Goal: Task Accomplishment & Management: Use online tool/utility

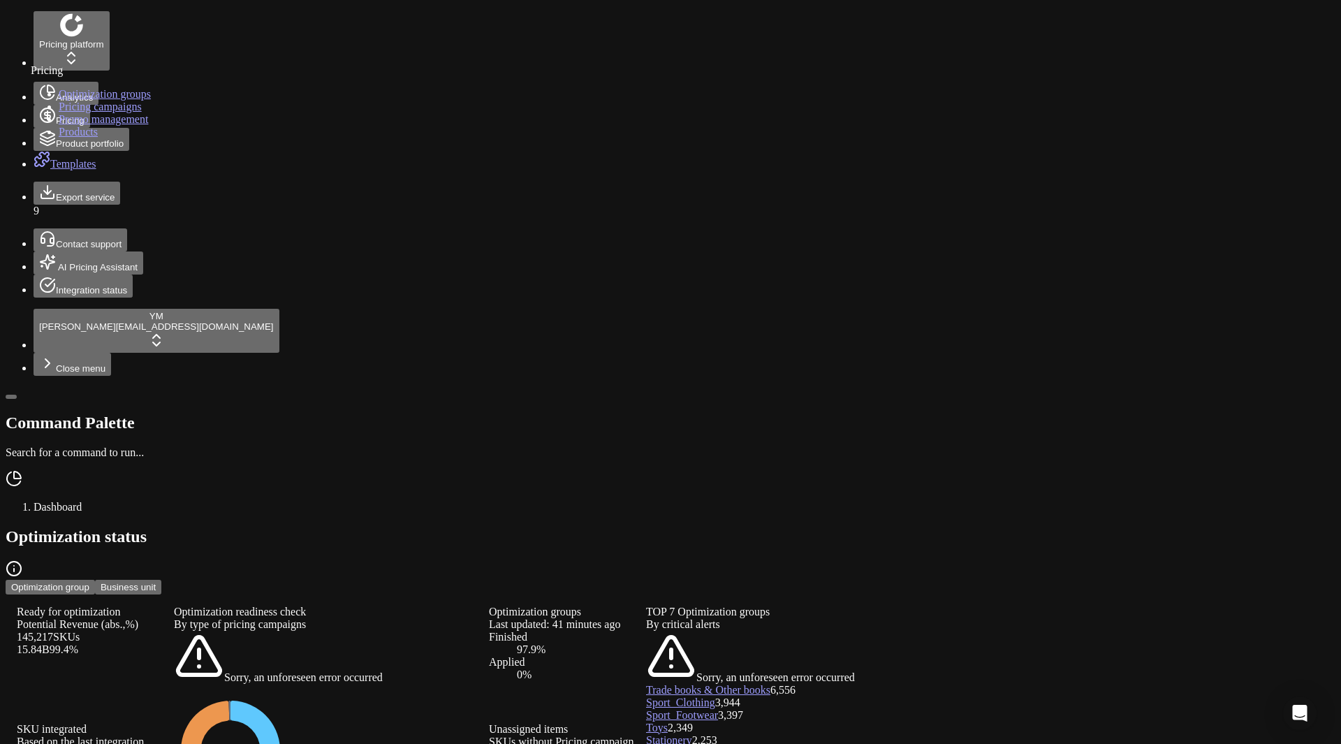
click at [78, 100] on link "Optimization groups" at bounding box center [105, 94] width 92 height 12
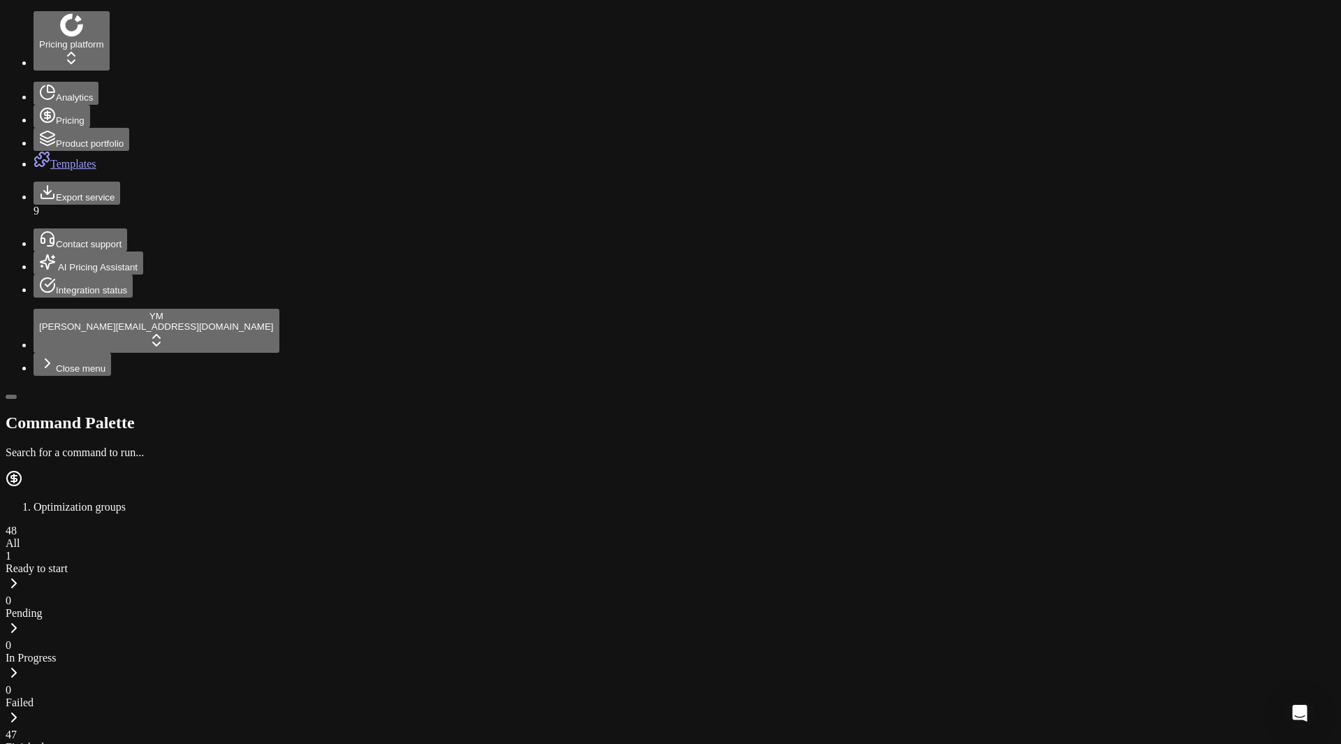
click at [116, 562] on div "Ready to start" at bounding box center [671, 568] width 1330 height 13
click at [49, 575] on button "Start All" at bounding box center [27, 582] width 43 height 15
click at [380, 729] on div "47 Finished" at bounding box center [671, 741] width 1330 height 25
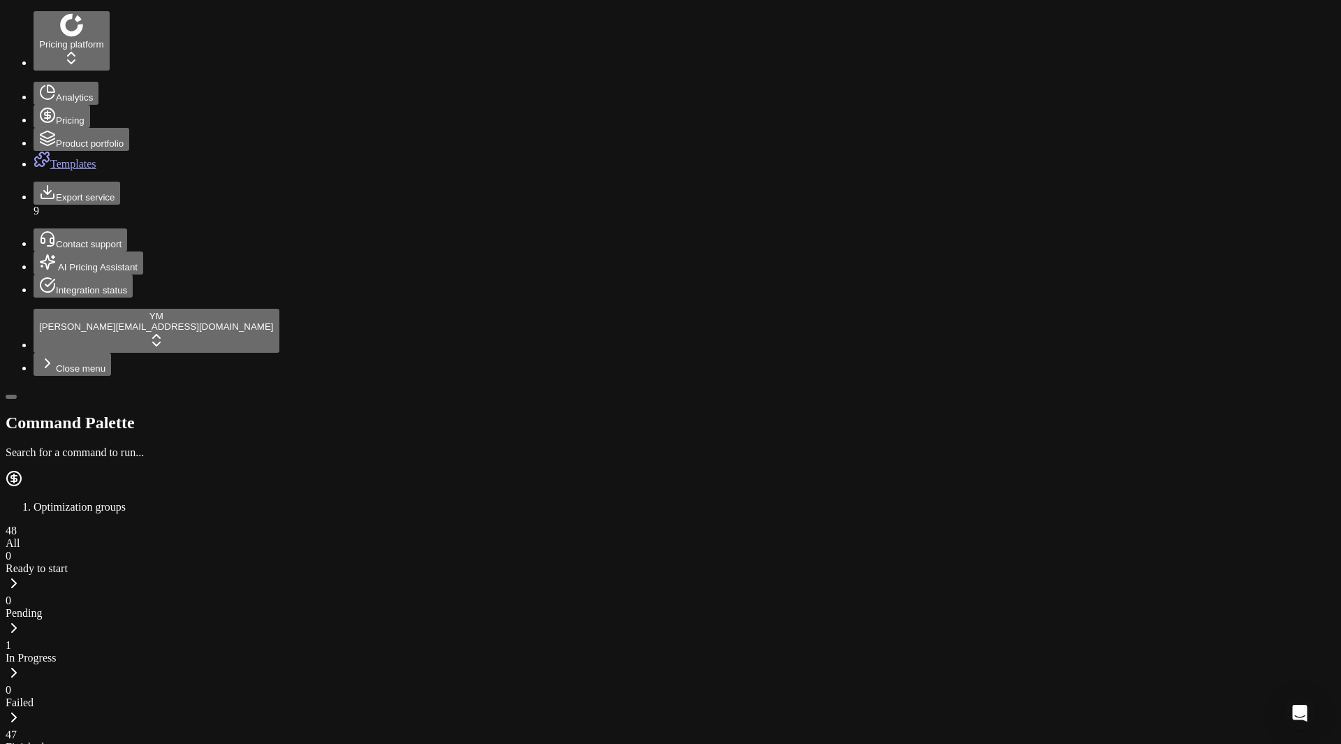
checkbox input "true"
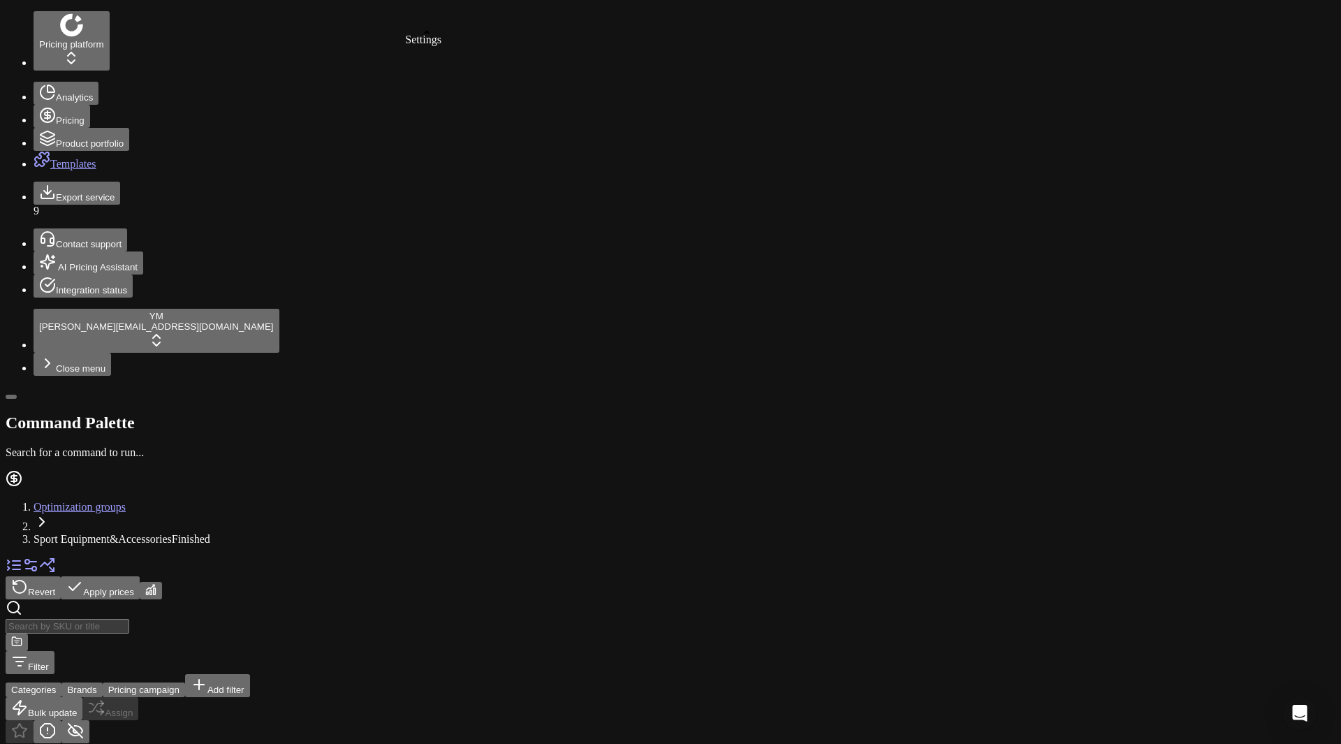
click at [39, 564] on link at bounding box center [30, 570] width 17 height 12
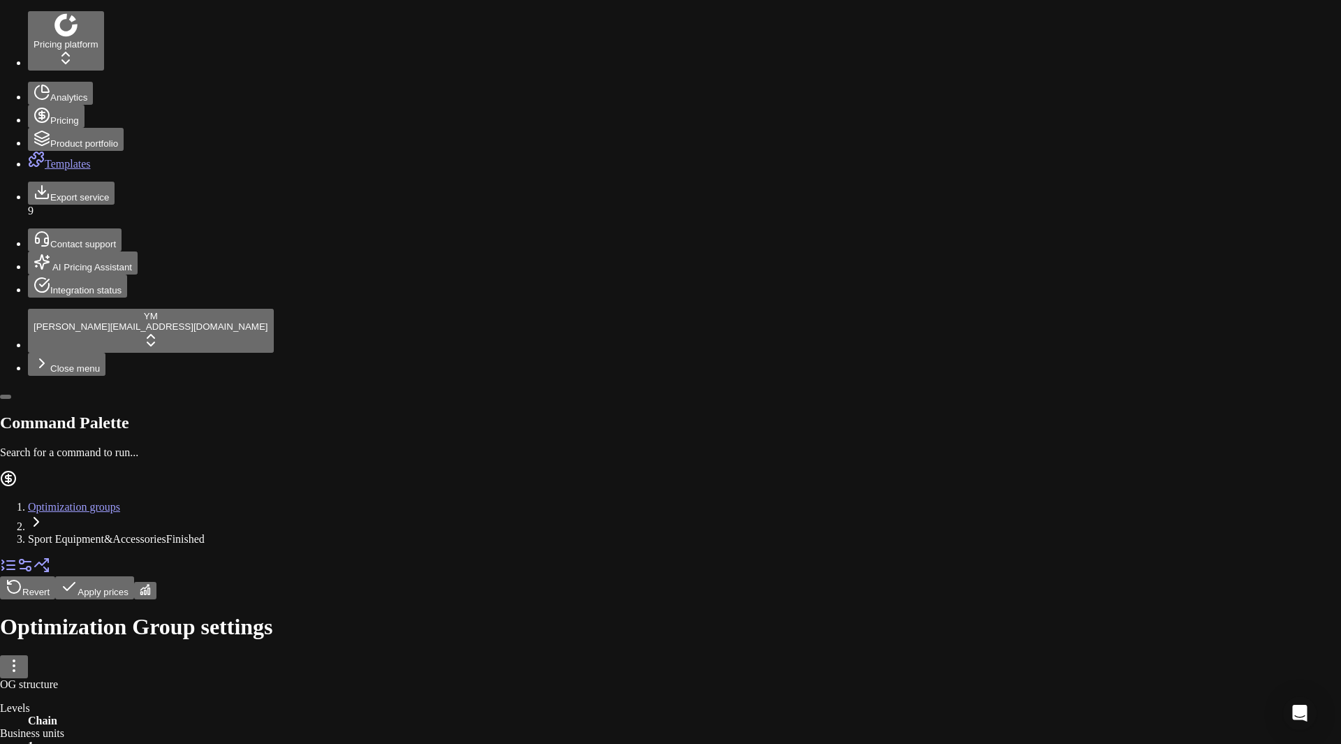
checkbox input "true"
type input "snt"
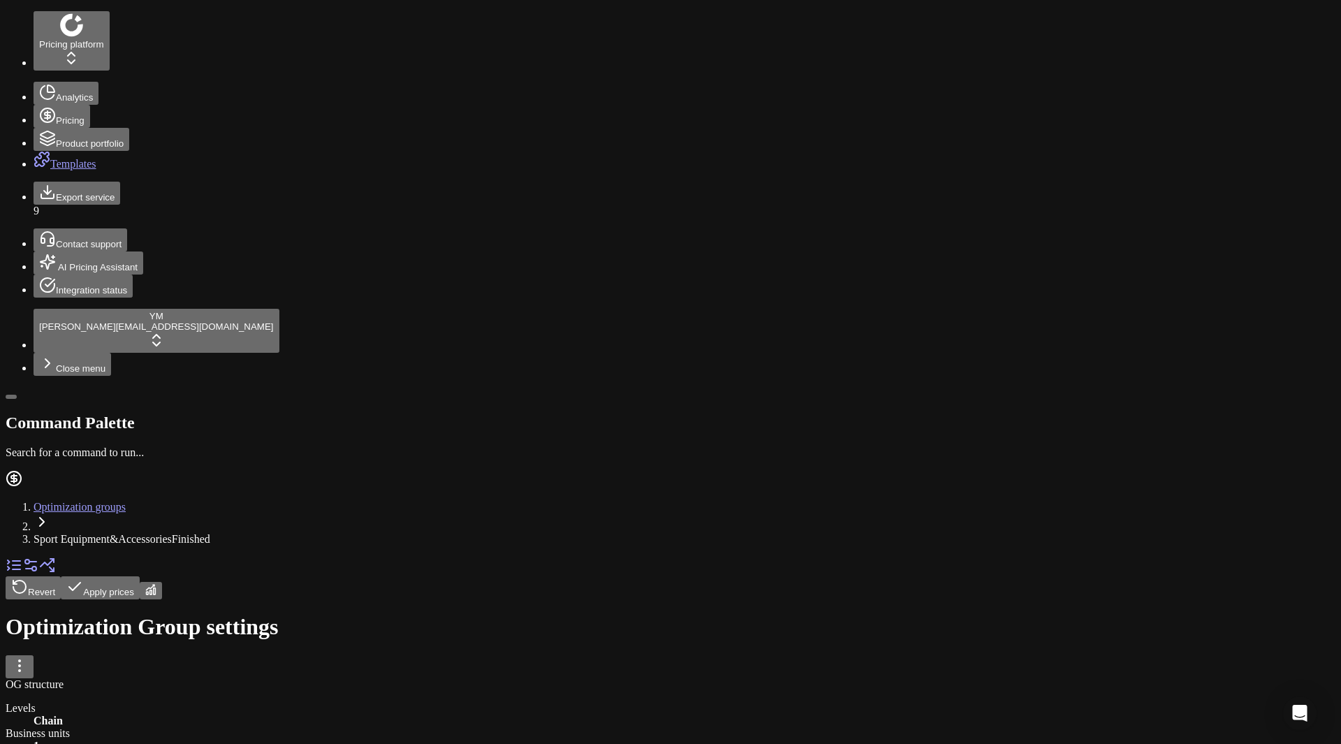
click at [126, 501] on link "Optimization groups" at bounding box center [80, 507] width 92 height 12
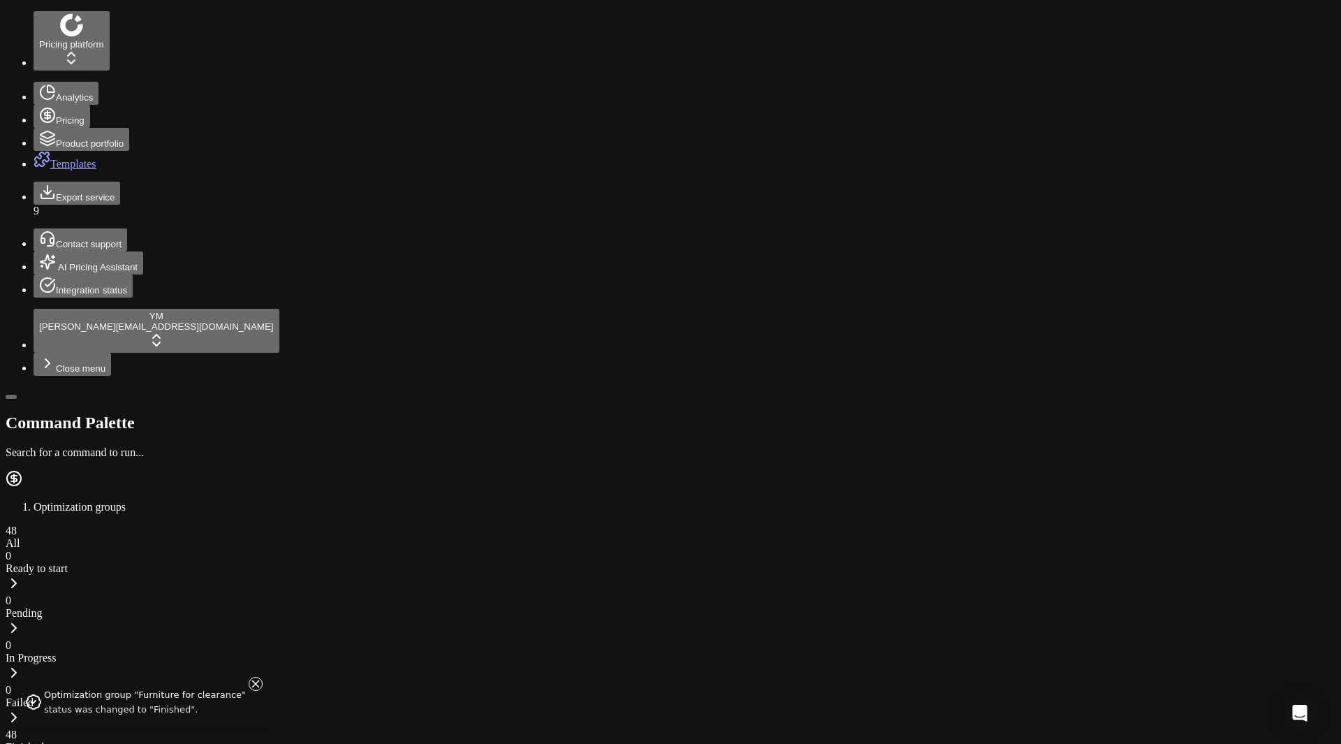
click at [374, 729] on div "48 Finished" at bounding box center [671, 741] width 1330 height 25
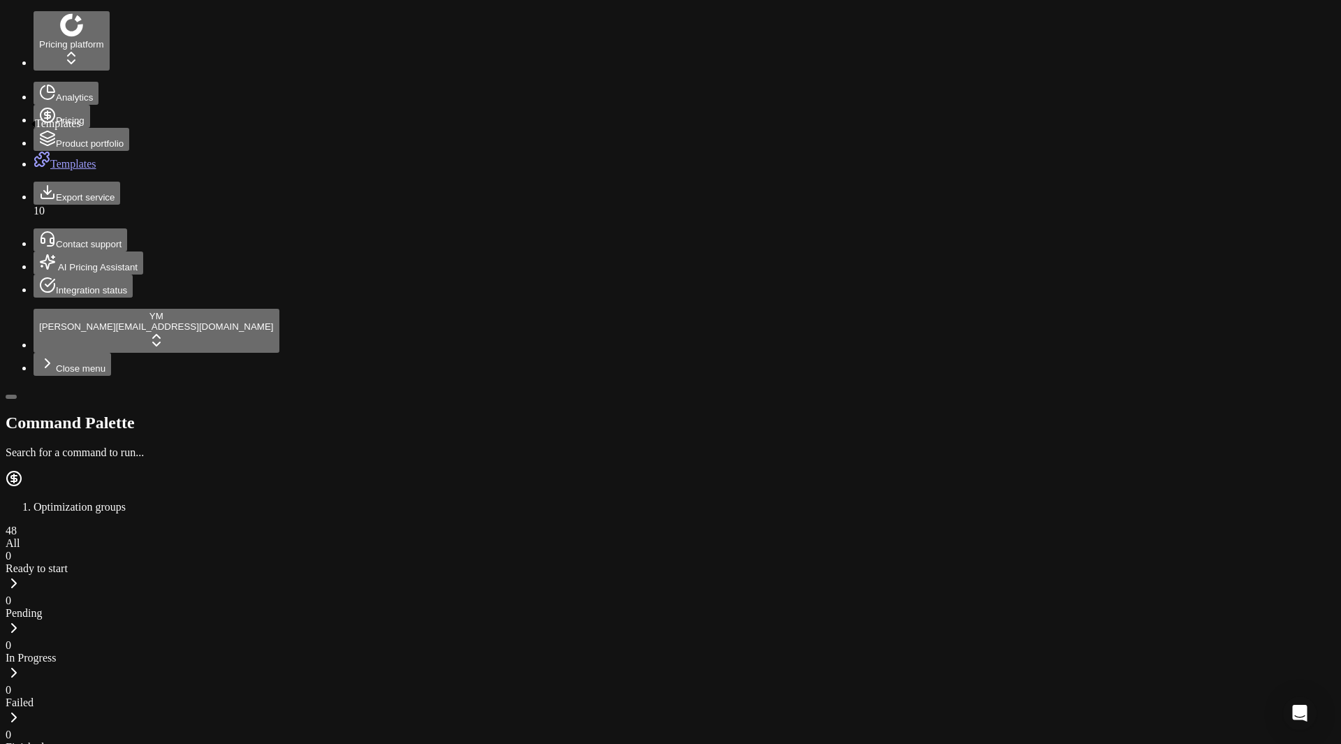
click at [34, 158] on link "Templates" at bounding box center [65, 164] width 63 height 12
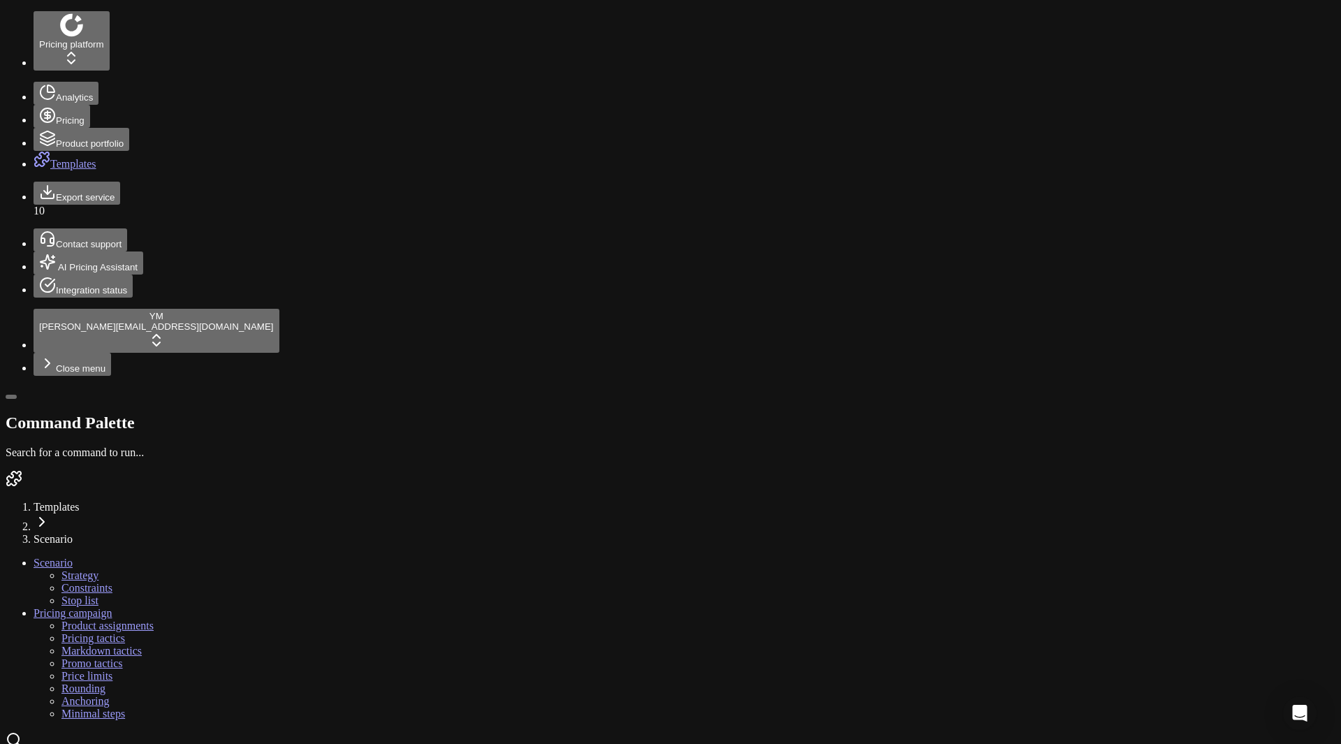
click at [88, 569] on link "Strategy" at bounding box center [79, 575] width 37 height 12
click at [85, 582] on link "Constraints" at bounding box center [86, 588] width 51 height 12
click at [83, 594] on link "Stop list" at bounding box center [79, 600] width 37 height 12
click at [80, 607] on link "Pricing campaign" at bounding box center [73, 613] width 78 height 12
click at [82, 620] on link "Product assignments" at bounding box center [107, 626] width 92 height 12
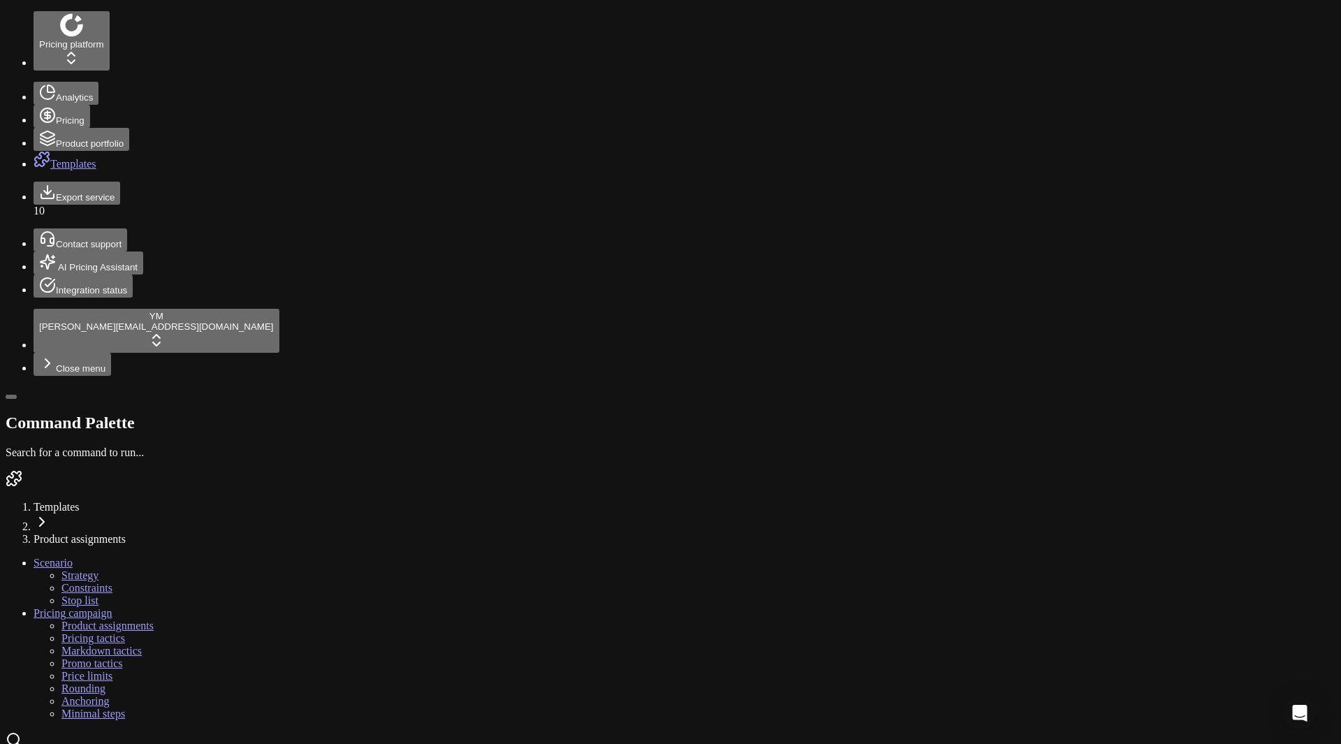
click at [82, 632] on link "Pricing tactics" at bounding box center [93, 638] width 64 height 12
click at [78, 645] on link "Markdown tactics" at bounding box center [101, 651] width 80 height 12
click at [80, 657] on link "Promo tactics" at bounding box center [91, 663] width 61 height 12
click at [74, 670] on link "Price limits" at bounding box center [86, 676] width 51 height 12
click at [72, 682] on link "Rounding" at bounding box center [83, 688] width 44 height 12
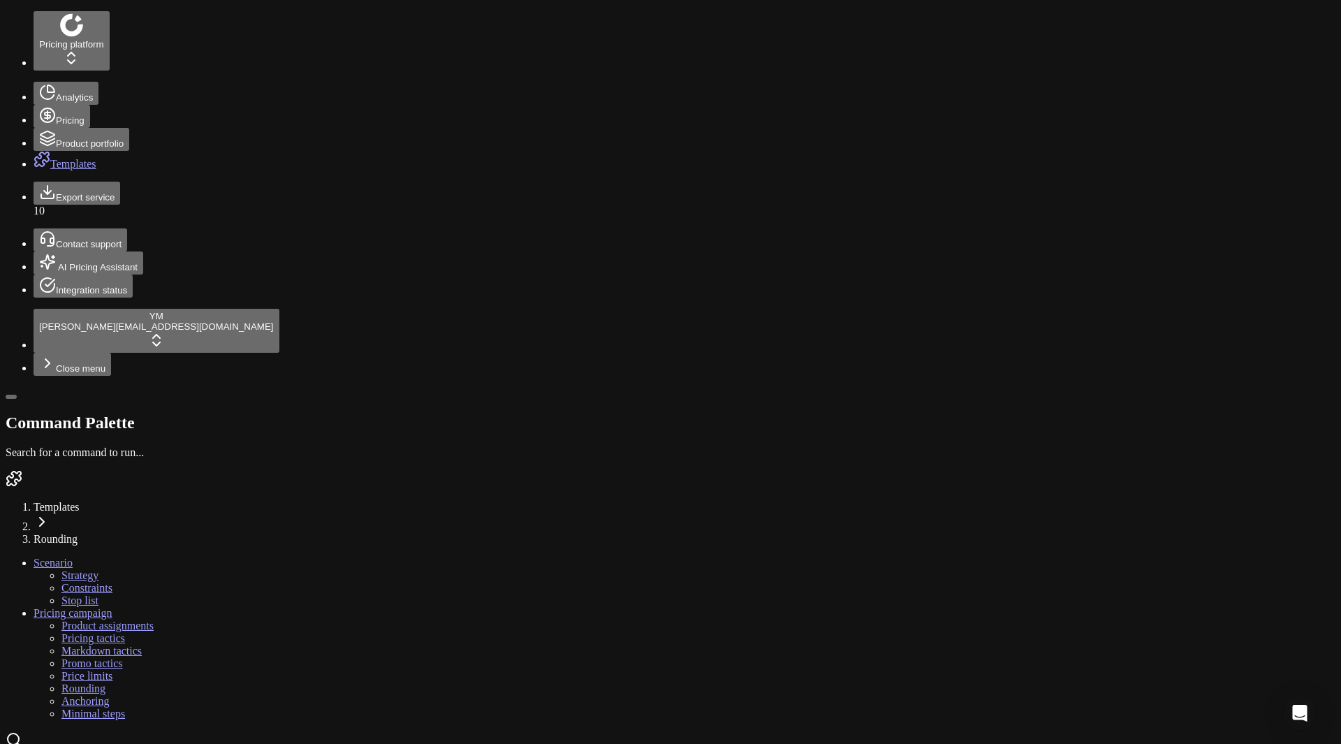
click at [77, 695] on link "Anchoring" at bounding box center [84, 701] width 47 height 12
click at [77, 708] on link "Minimal steps" at bounding box center [93, 714] width 64 height 12
click at [73, 138] on link "Products" at bounding box center [78, 132] width 39 height 12
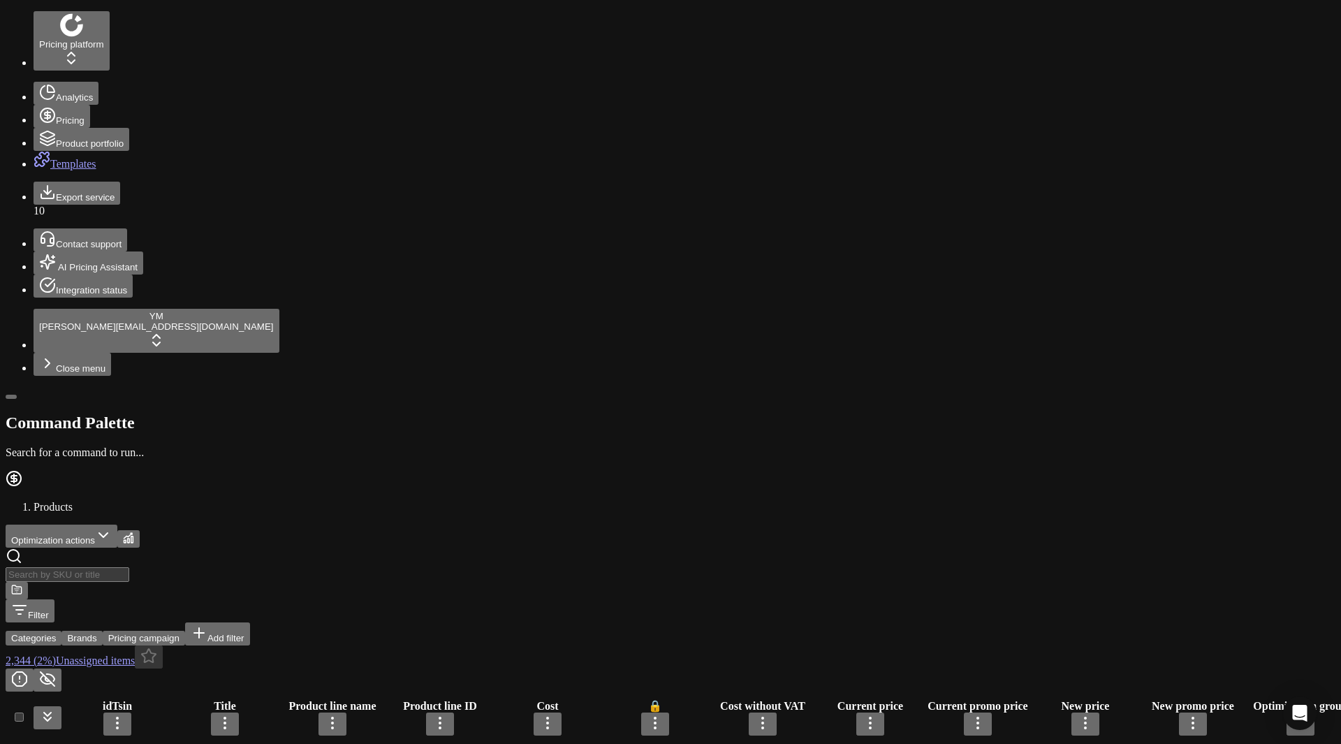
scroll to position [0, 6428]
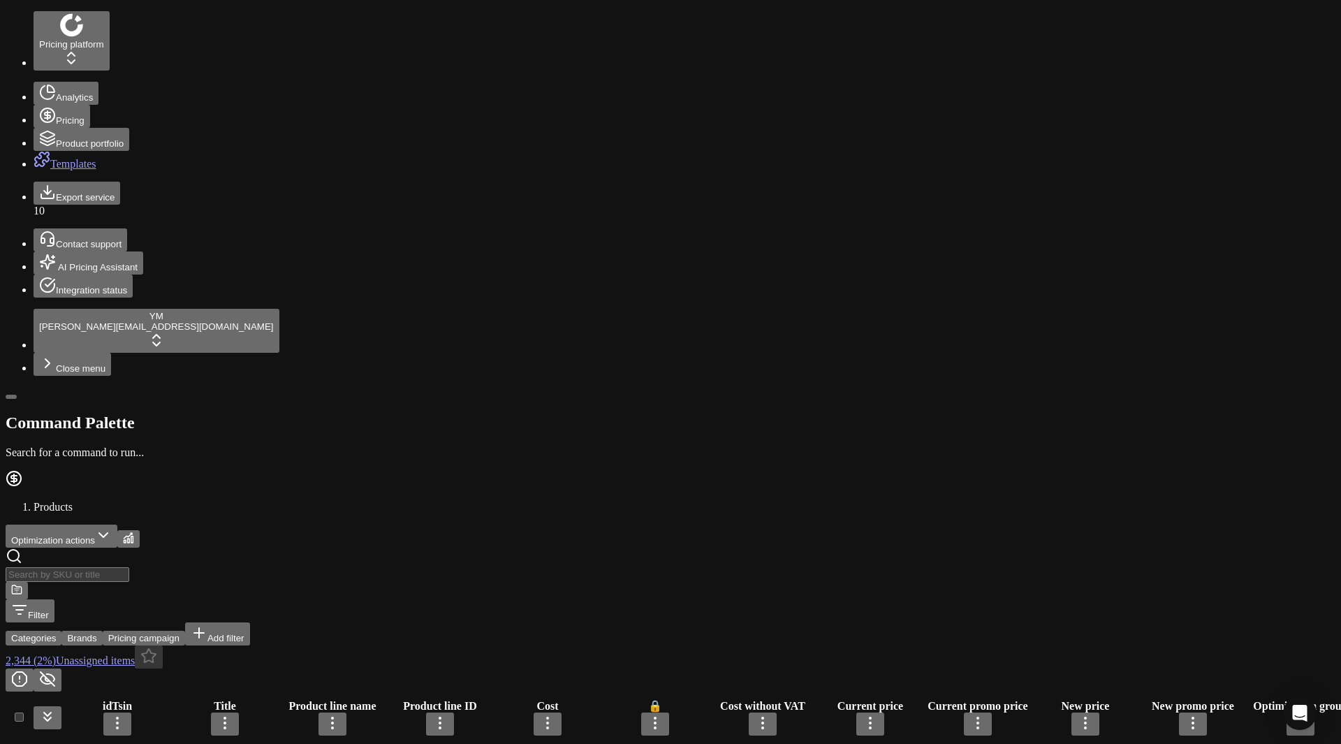
click at [54, 599] on button "Filter" at bounding box center [30, 610] width 49 height 23
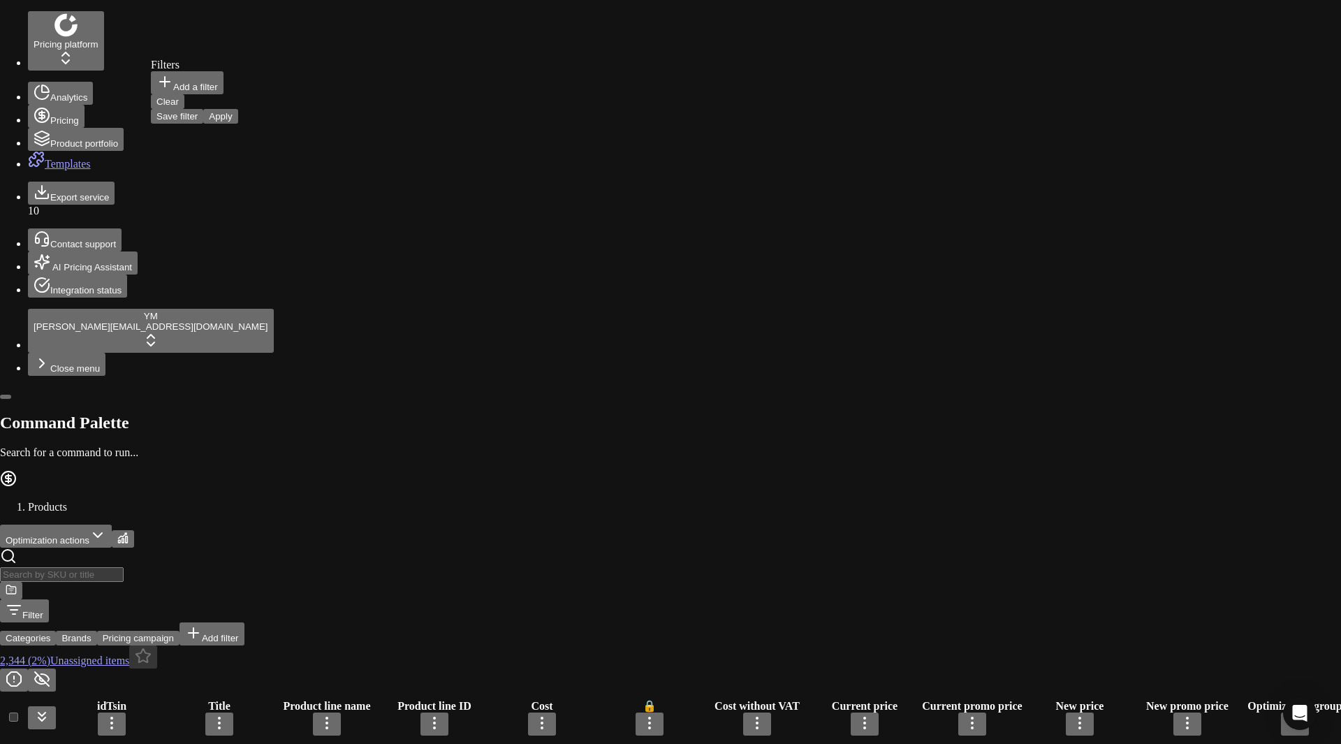
click at [193, 94] on button "Add a filter" at bounding box center [187, 82] width 73 height 23
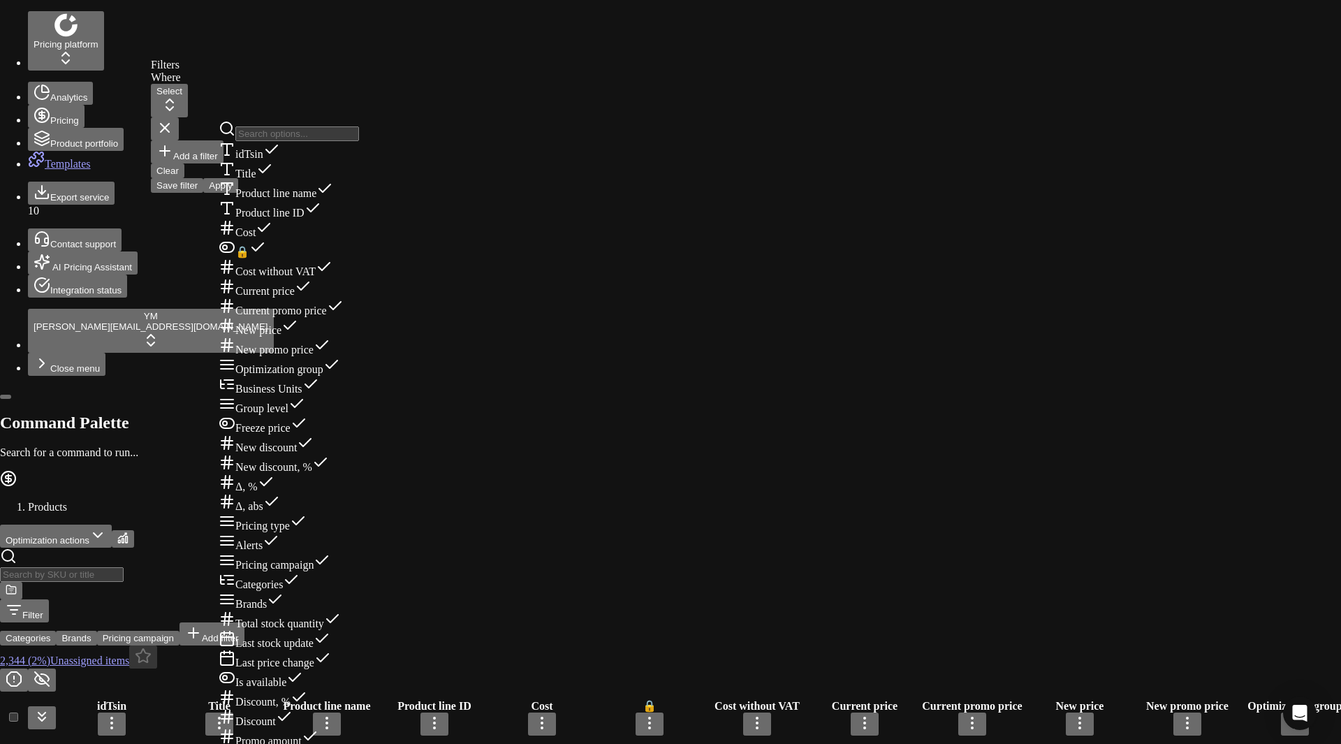
scroll to position [1324, 0]
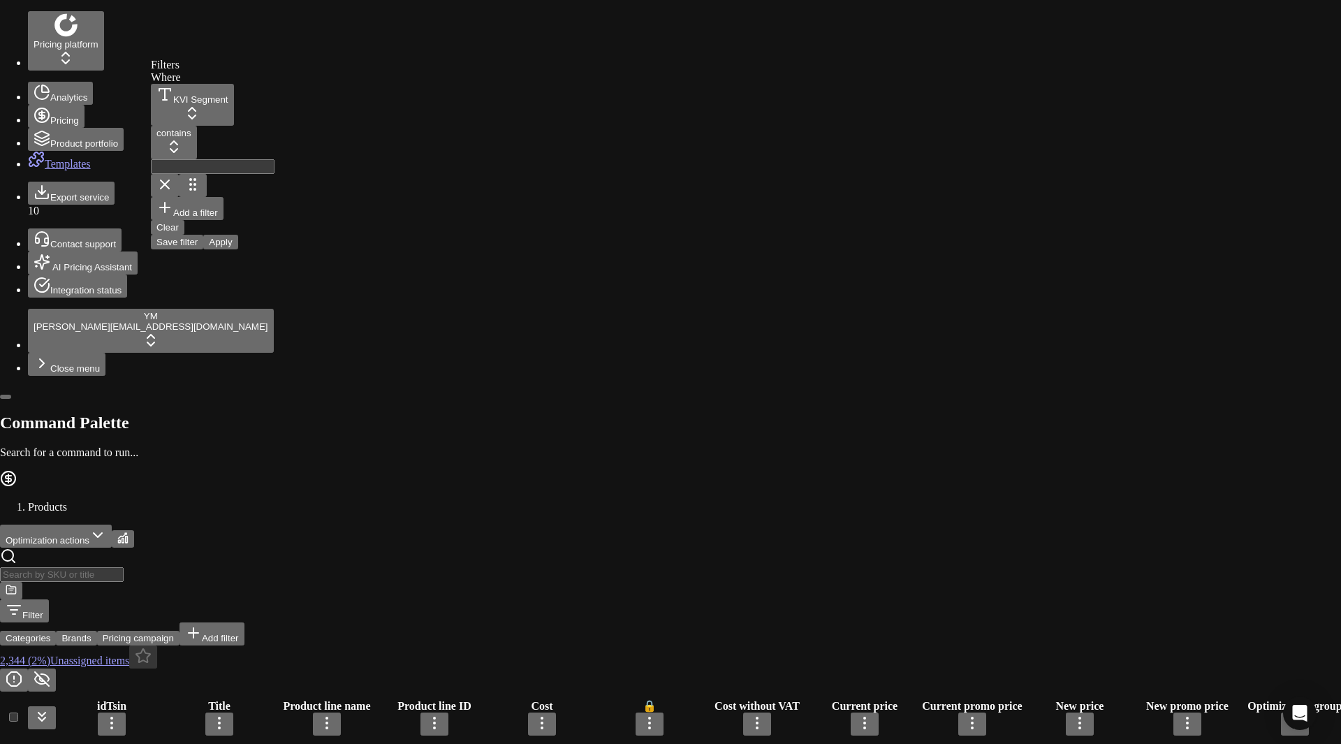
click at [274, 159] on input at bounding box center [213, 166] width 124 height 15
type input "s"
type input "Super"
click at [237, 235] on button "Apply" at bounding box center [220, 242] width 34 height 15
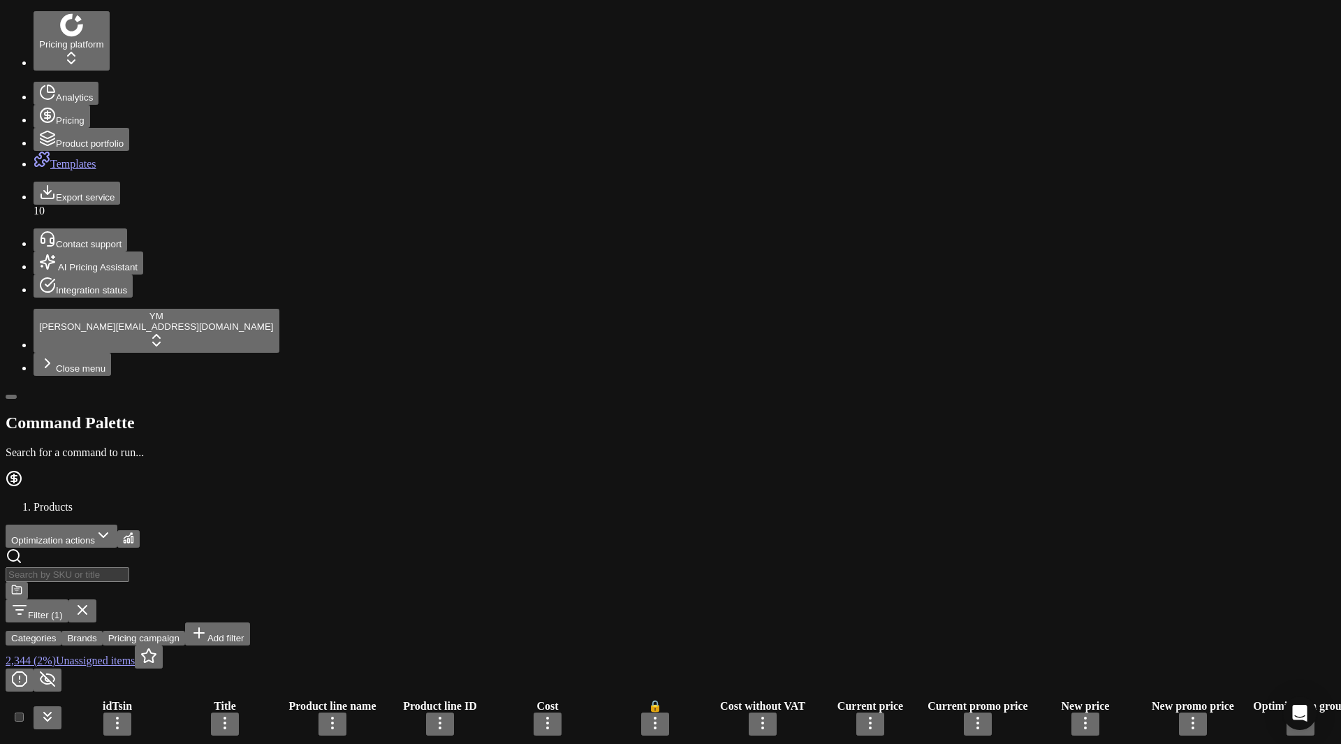
click at [185, 631] on button "Pricing campaign" at bounding box center [144, 638] width 82 height 15
click at [497, 548] on div "Filter (1) Categories Brands Pricing campaign Add filter 2,344 (2%) Unassigned …" at bounding box center [671, 620] width 1330 height 144
click at [96, 599] on button "button" at bounding box center [82, 610] width 28 height 23
